Goal: Task Accomplishment & Management: Complete application form

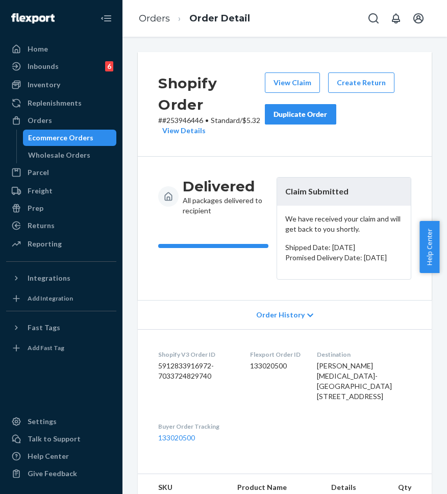
click at [90, 121] on div "Orders" at bounding box center [61, 120] width 108 height 14
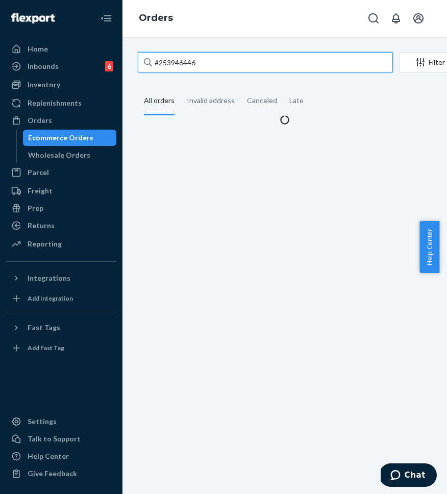
click at [188, 67] on input "#253946446" at bounding box center [265, 62] width 255 height 20
drag, startPoint x: 206, startPoint y: 65, endPoint x: 140, endPoint y: 64, distance: 65.3
click at [140, 64] on input "#253946446" at bounding box center [265, 62] width 255 height 20
paste input "667902"
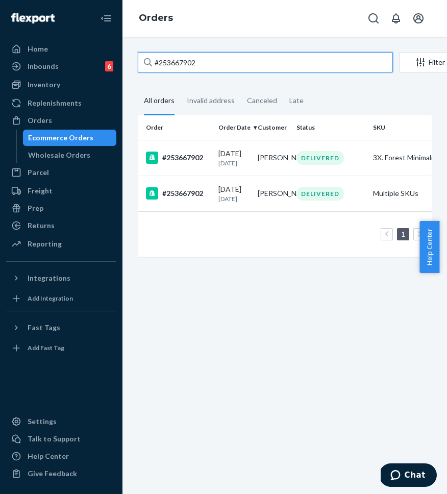
click at [232, 63] on input "#253667902" at bounding box center [265, 62] width 255 height 20
drag, startPoint x: 190, startPoint y: 61, endPoint x: 115, endPoint y: 57, distance: 75.1
click at [116, 56] on div "Home Inbounds 6 Shipping Plans Problems 6 Inventory Products Replenishments Ord…" at bounding box center [223, 247] width 447 height 494
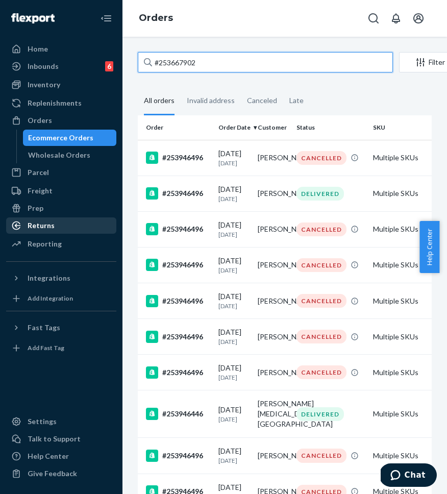
type input "#253667902"
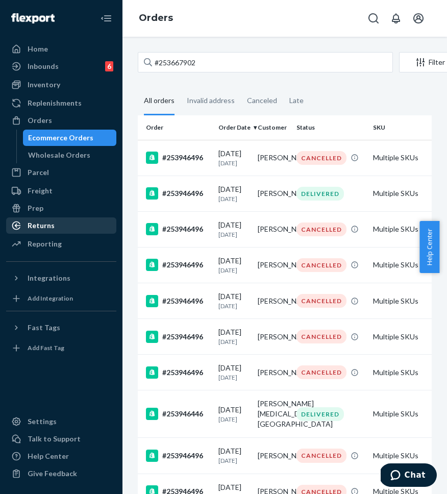
click at [69, 223] on div "Returns" at bounding box center [61, 225] width 108 height 14
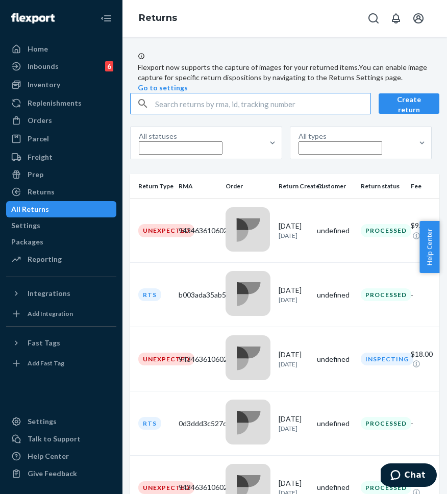
click at [225, 114] on input "text" at bounding box center [262, 103] width 215 height 20
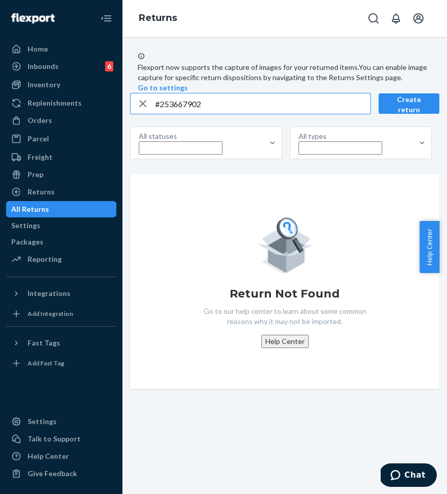
click at [235, 114] on input "#253667902" at bounding box center [262, 103] width 215 height 20
drag, startPoint x: 235, startPoint y: 139, endPoint x: 161, endPoint y: 139, distance: 73.5
click at [162, 114] on div "#253667902" at bounding box center [251, 103] width 240 height 20
paste input "134022924"
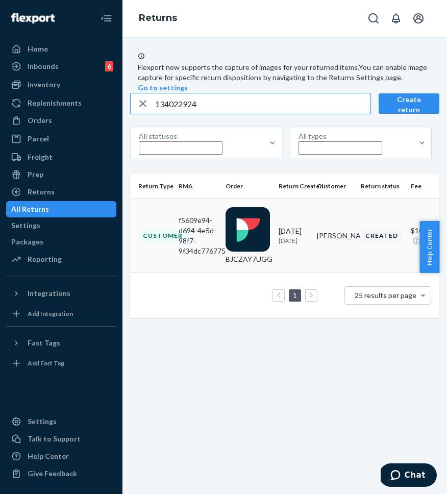
type input "134022924"
click at [170, 242] on div "Customer" at bounding box center [162, 235] width 49 height 13
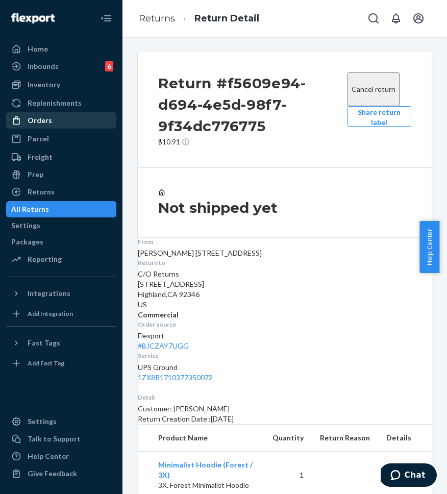
click at [45, 112] on link "Orders" at bounding box center [61, 120] width 110 height 16
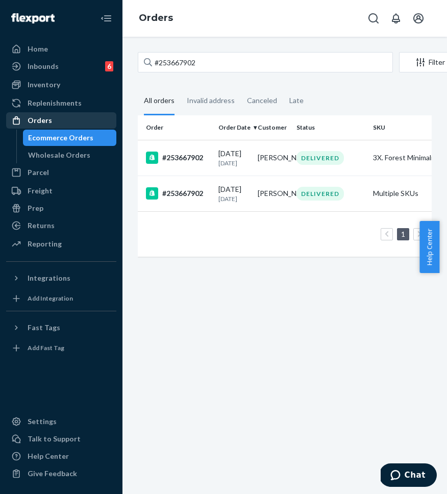
click at [91, 128] on link "Orders" at bounding box center [61, 120] width 110 height 16
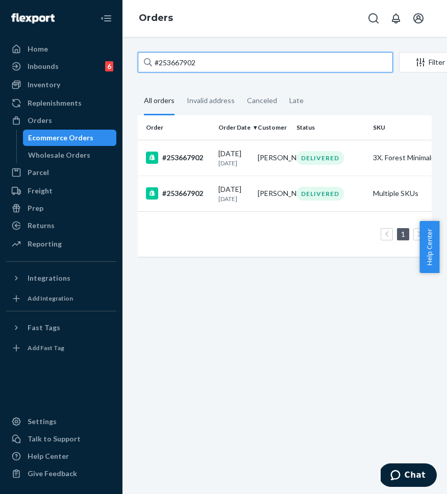
click at [223, 63] on input "#253667902" at bounding box center [265, 62] width 255 height 20
paste input "4546017"
drag, startPoint x: 231, startPoint y: 62, endPoint x: 144, endPoint y: 62, distance: 87.3
click at [146, 62] on div "#254546017" at bounding box center [265, 62] width 255 height 20
click at [146, 62] on input "#254546017" at bounding box center [265, 62] width 255 height 20
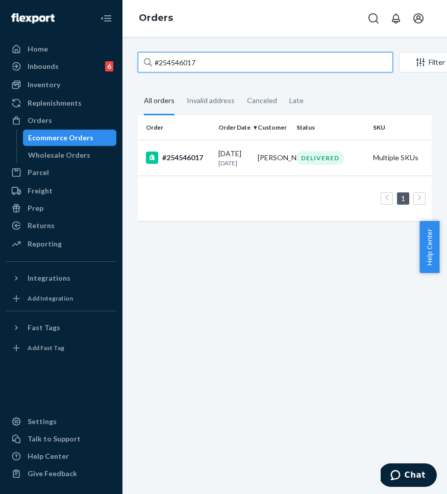
type input "#254546017"
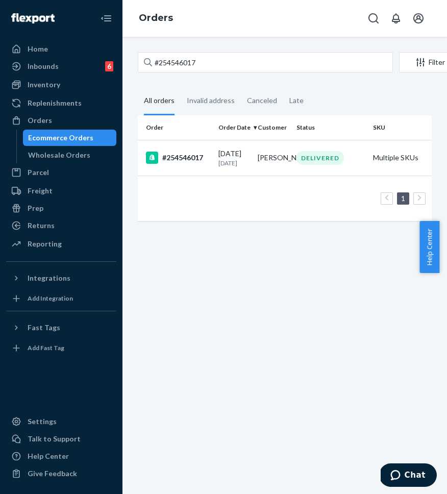
click at [186, 157] on div "#254546017" at bounding box center [178, 158] width 64 height 12
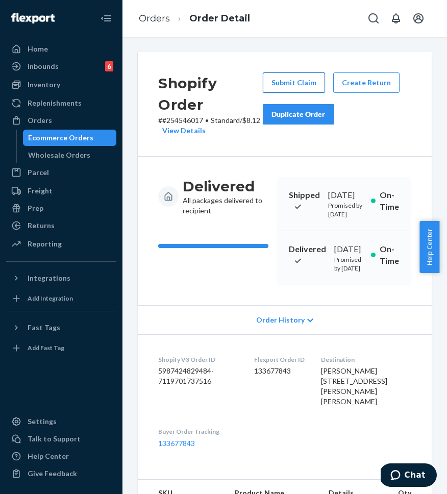
click at [306, 87] on button "Submit Claim" at bounding box center [294, 82] width 62 height 20
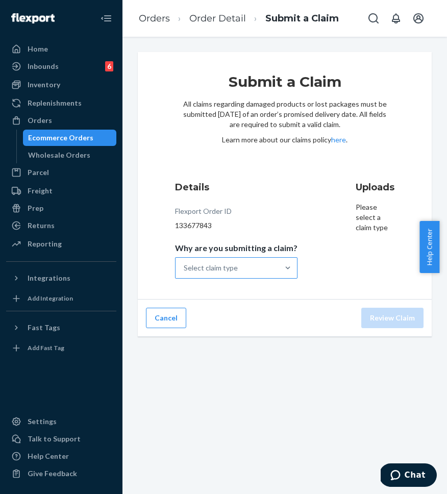
click at [266, 264] on div "Select claim type" at bounding box center [227, 268] width 103 height 20
click at [185, 264] on input "Why are you submitting a claim? Select claim type" at bounding box center [184, 268] width 1 height 10
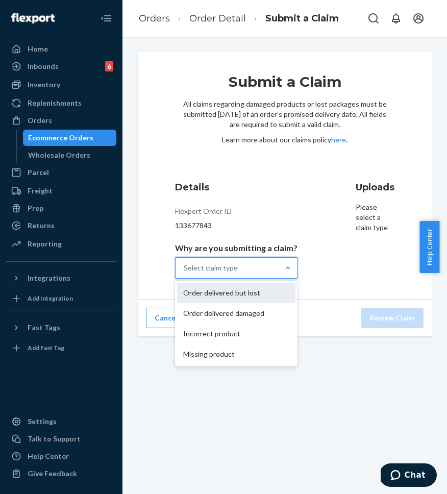
click at [263, 297] on div "Order delivered but lost" at bounding box center [236, 293] width 118 height 20
click at [185, 273] on input "Why are you submitting a claim? option Order delivered but lost focused, 0 of 4…" at bounding box center [184, 268] width 1 height 10
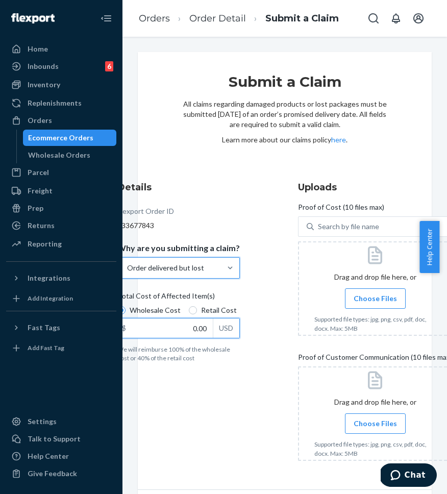
click at [185, 328] on input "0.00" at bounding box center [165, 328] width 95 height 19
drag, startPoint x: 184, startPoint y: 328, endPoint x: 213, endPoint y: 328, distance: 29.6
click at [213, 328] on div "$ 0.00 USD" at bounding box center [178, 328] width 123 height 20
click at [213, 328] on input "0.00" at bounding box center [165, 328] width 95 height 19
type input "40.00"
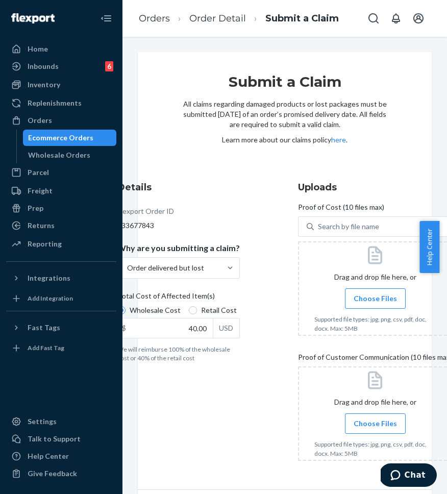
click at [365, 299] on span "Choose Files" at bounding box center [375, 298] width 43 height 10
click at [375, 299] on input "Choose Files" at bounding box center [375, 298] width 1 height 11
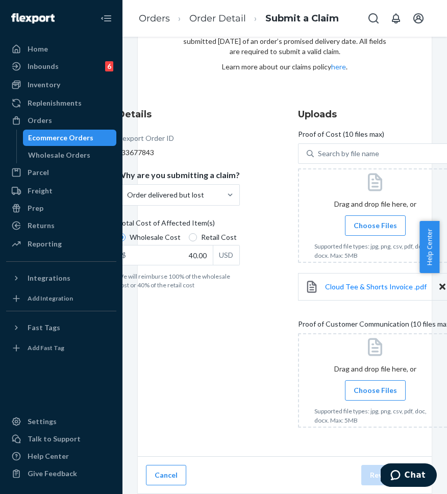
scroll to position [81, 0]
click at [364, 385] on span "Choose Files" at bounding box center [375, 390] width 43 height 10
click at [375, 385] on input "Choose Files" at bounding box center [375, 390] width 1 height 11
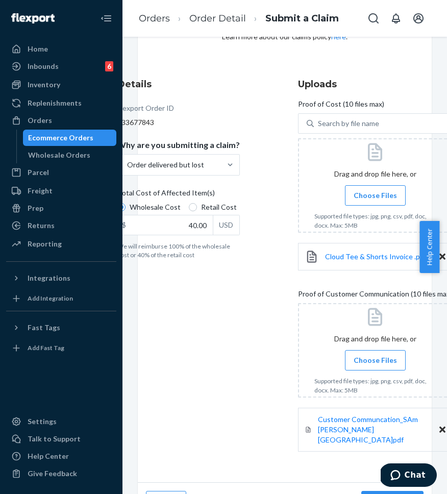
scroll to position [127, 0]
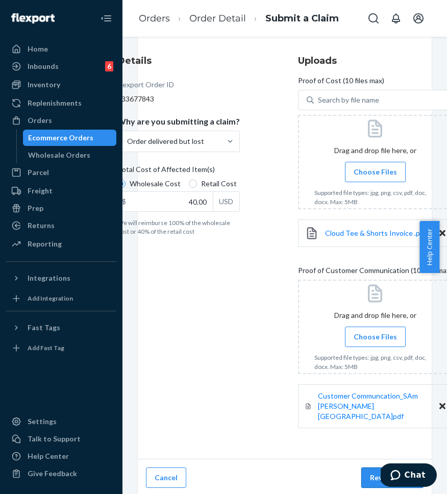
click at [362, 468] on button "Review Claim" at bounding box center [392, 478] width 62 height 20
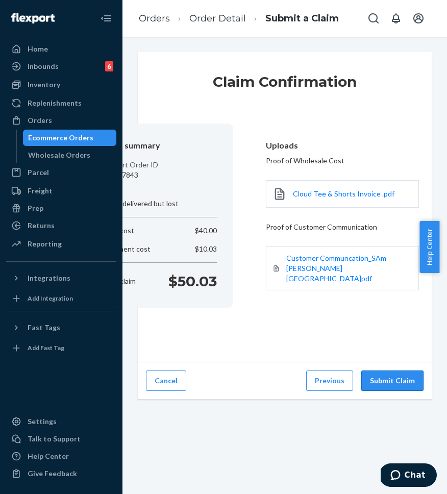
click at [396, 371] on button "Submit Claim" at bounding box center [392, 381] width 62 height 20
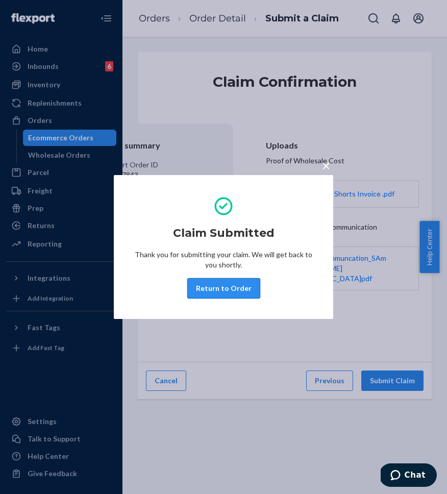
click at [231, 289] on button "Return to Order" at bounding box center [223, 288] width 73 height 20
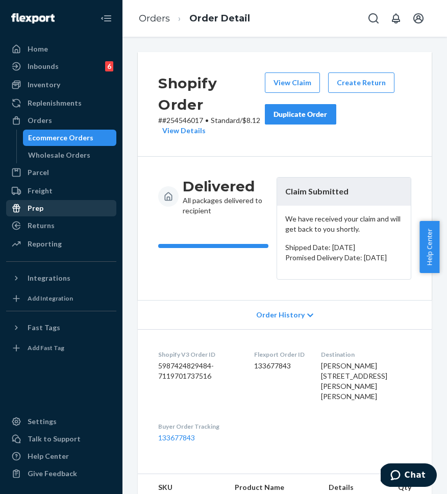
click at [73, 213] on div "Prep" at bounding box center [61, 208] width 108 height 14
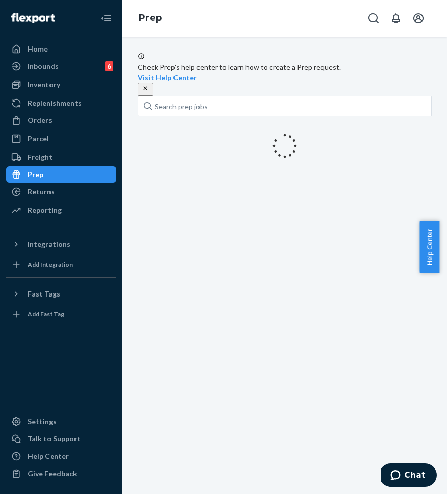
click at [72, 182] on link "Prep" at bounding box center [61, 174] width 110 height 16
click at [73, 188] on div "Returns" at bounding box center [61, 192] width 108 height 14
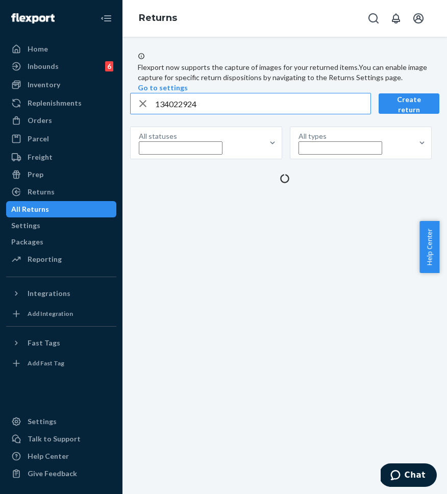
click at [226, 114] on input "134022924" at bounding box center [262, 103] width 215 height 20
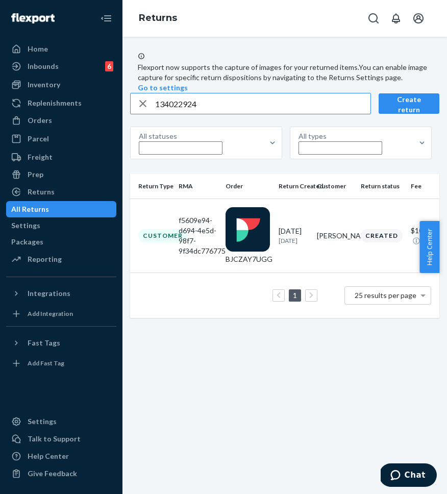
drag, startPoint x: 235, startPoint y: 140, endPoint x: 158, endPoint y: 136, distance: 77.7
click at [158, 114] on div "134022924" at bounding box center [251, 103] width 240 height 20
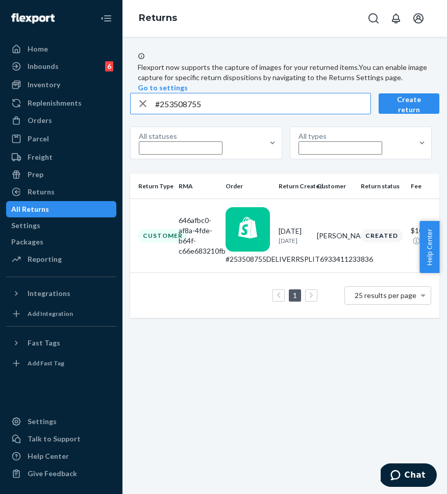
scroll to position [0, 26]
type input "#253508755"
